Goal: Task Accomplishment & Management: Use online tool/utility

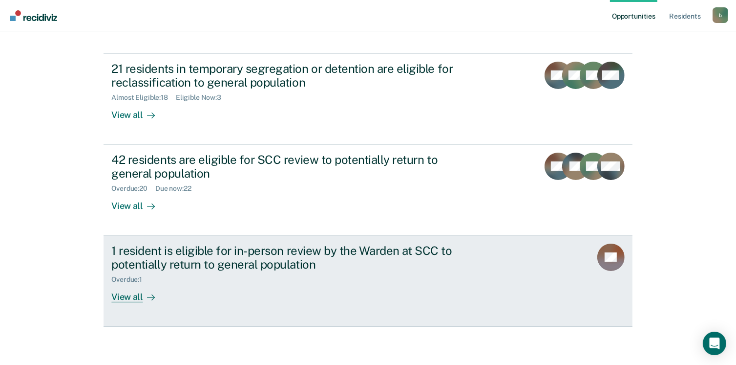
scroll to position [43, 0]
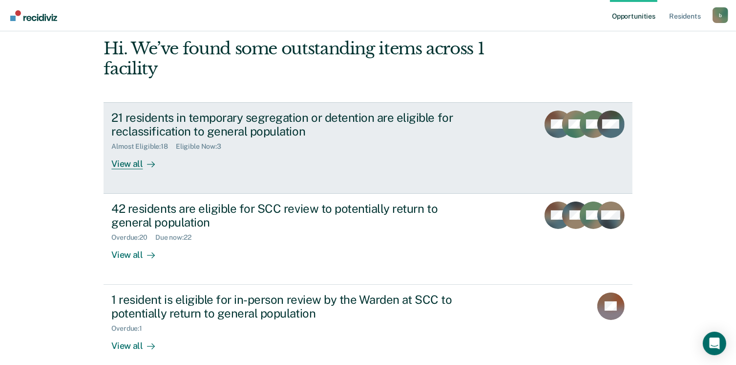
click at [219, 136] on div "21 residents in temporary segregation or detention are eligible for reclassific…" at bounding box center [282, 124] width 343 height 28
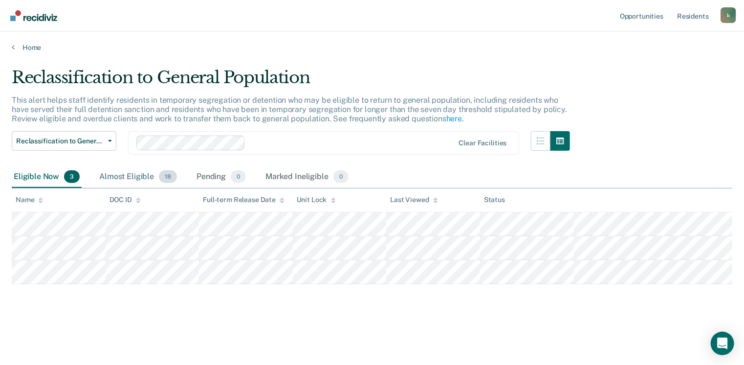
click at [147, 175] on div "Almost Eligible 18" at bounding box center [138, 177] width 82 height 22
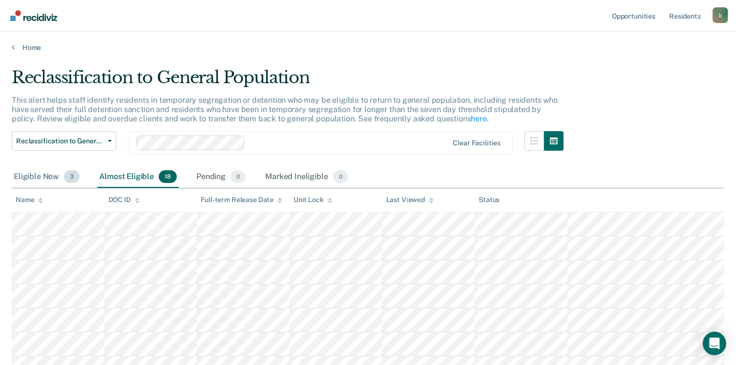
click at [39, 175] on div "Eligible Now 3" at bounding box center [47, 177] width 70 height 22
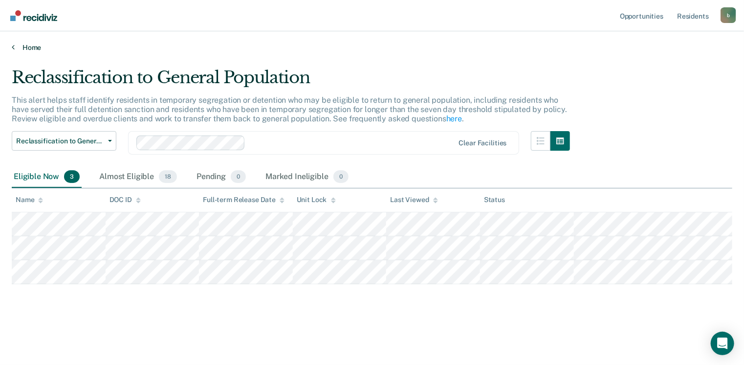
click at [29, 46] on link "Home" at bounding box center [372, 47] width 720 height 9
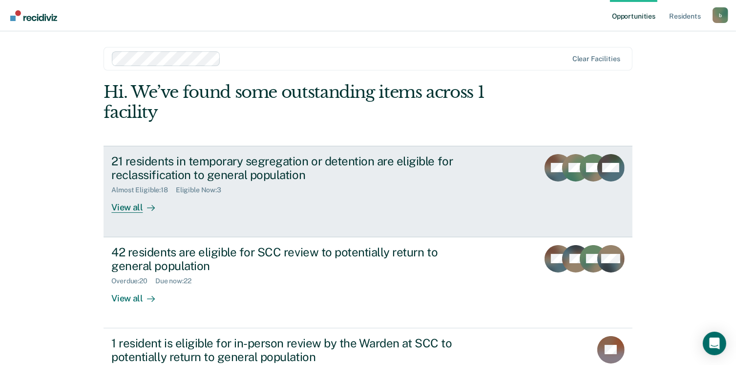
click at [186, 164] on div "21 residents in temporary segregation or detention are eligible for reclassific…" at bounding box center [282, 168] width 343 height 28
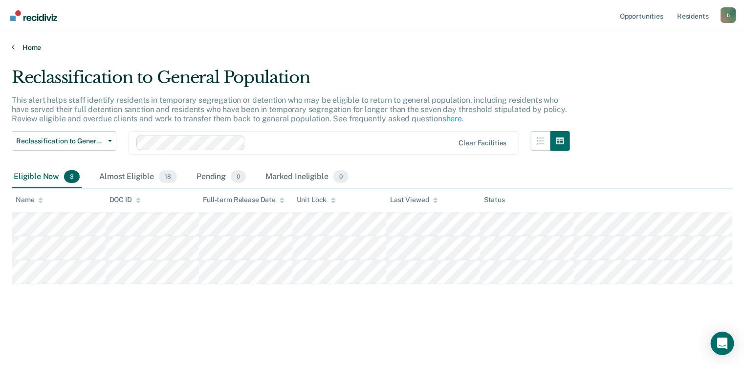
click at [25, 47] on link "Home" at bounding box center [372, 47] width 720 height 9
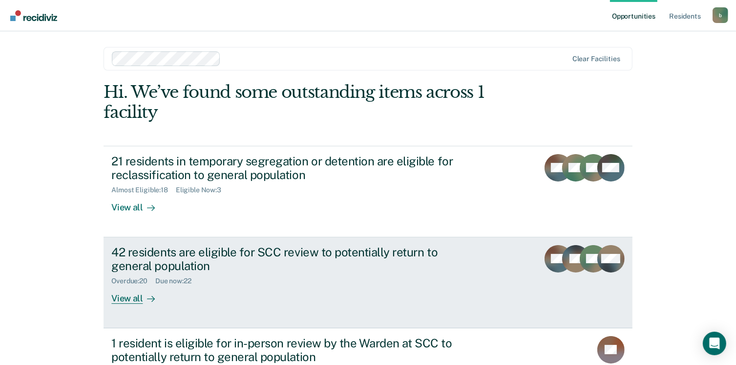
click at [177, 259] on div "42 residents are eligible for SCC review to potentially return to general popul…" at bounding box center [282, 259] width 343 height 28
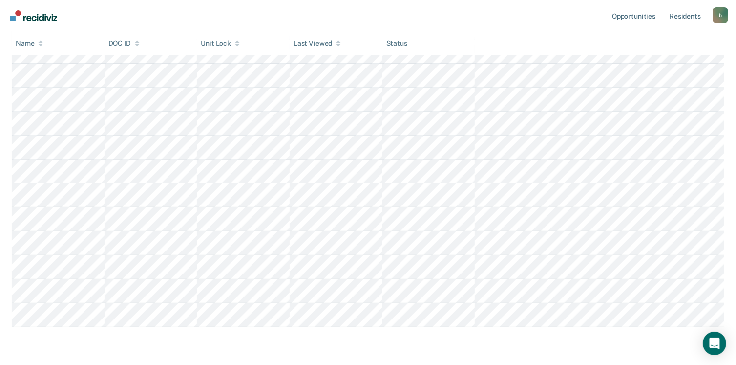
scroll to position [391, 0]
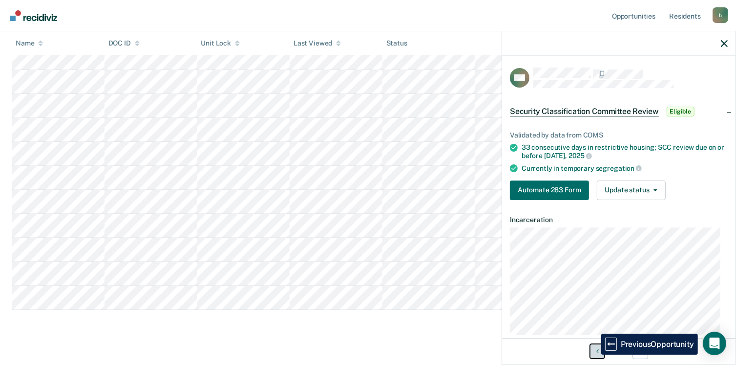
click at [594, 354] on button "Previous Opportunity" at bounding box center [598, 351] width 16 height 16
click at [594, 352] on button "Previous Opportunity" at bounding box center [598, 351] width 16 height 16
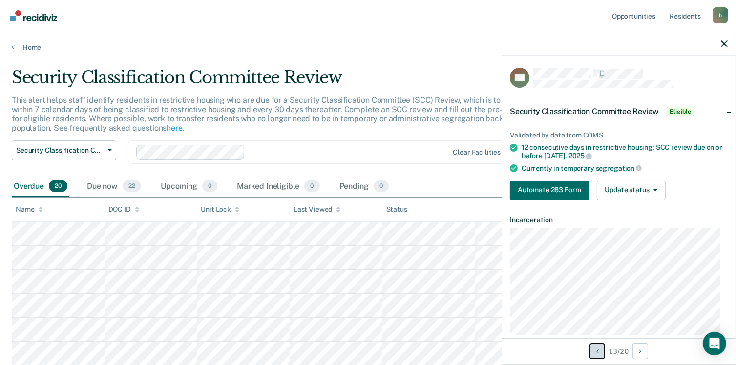
scroll to position [0, 0]
